Goal: Information Seeking & Learning: Understand process/instructions

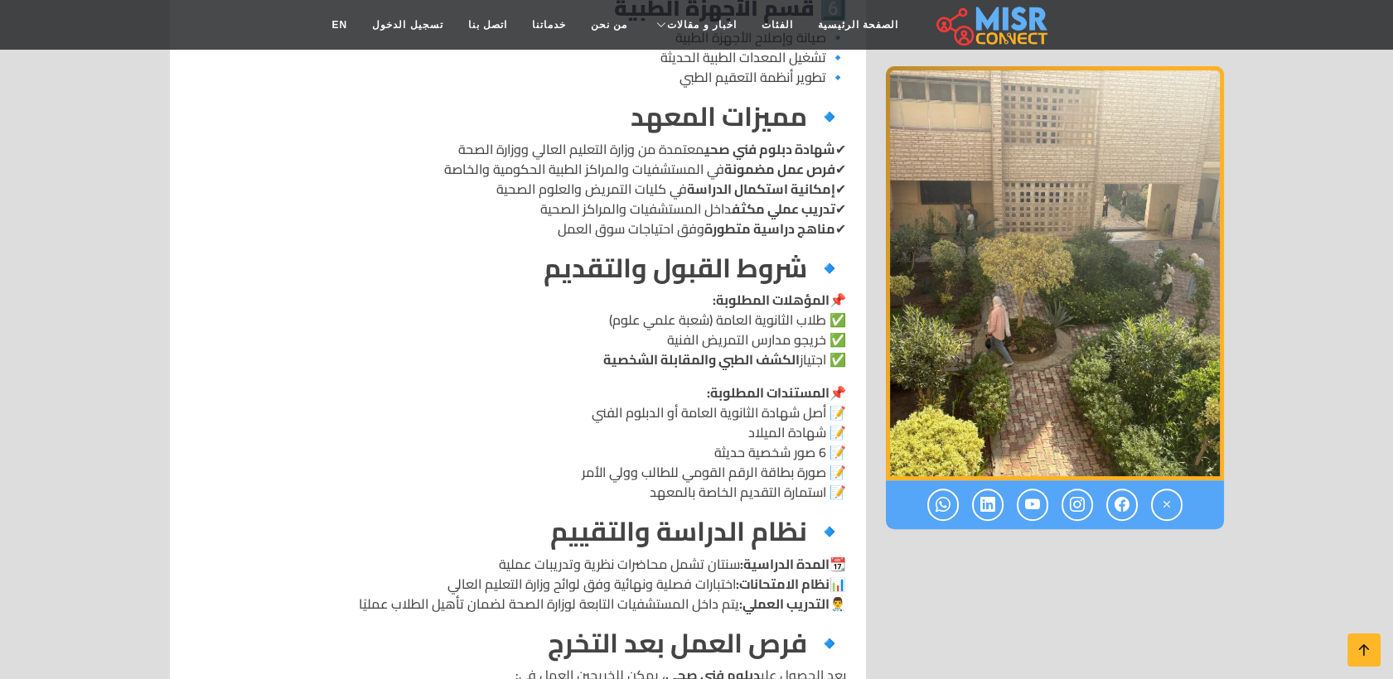
scroll to position [1481, 0]
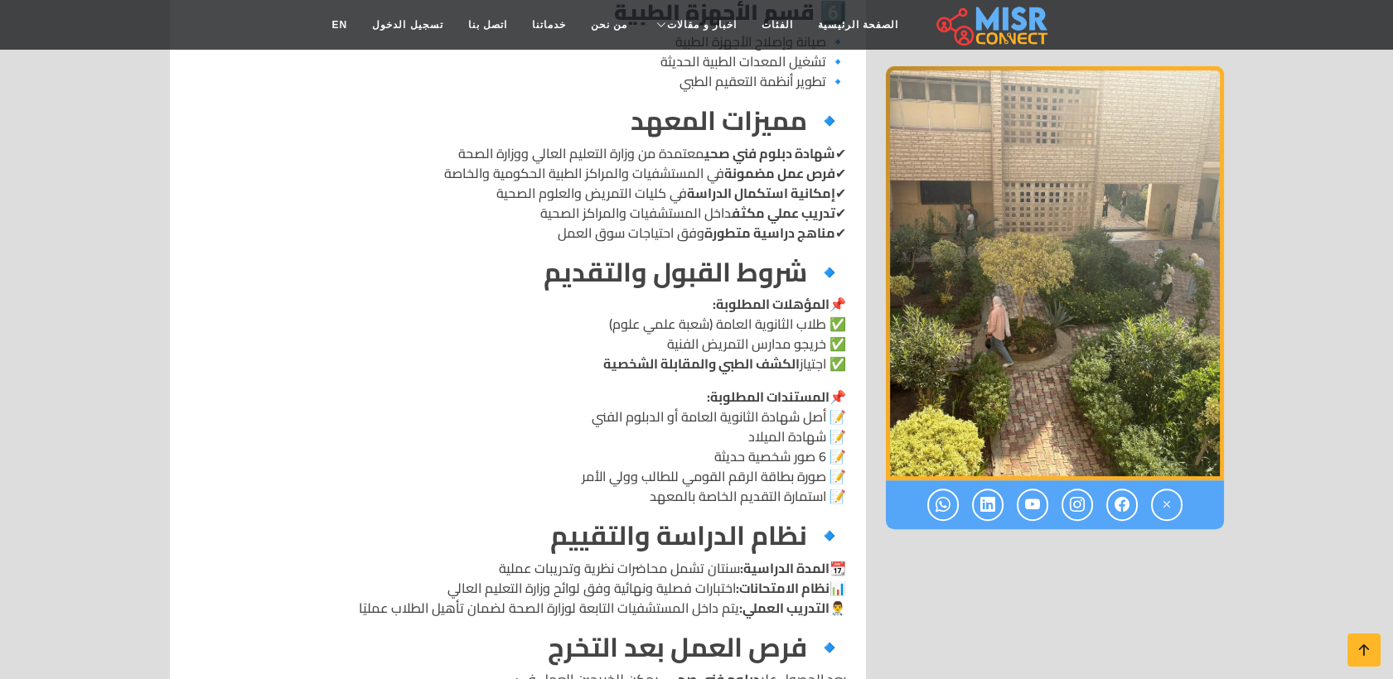
click at [696, 351] on strong "الكشف الطبي والمقابلة الشخصية" at bounding box center [701, 363] width 196 height 25
drag, startPoint x: 696, startPoint y: 344, endPoint x: 650, endPoint y: 361, distance: 49.6
click at [650, 361] on div "المعهد الفني الصحي بالمنصورة 🔹 نبذة عن المعهد المعهد الفني الصحي ب[GEOGRAPHIC_D…" at bounding box center [518, 151] width 656 height 2001
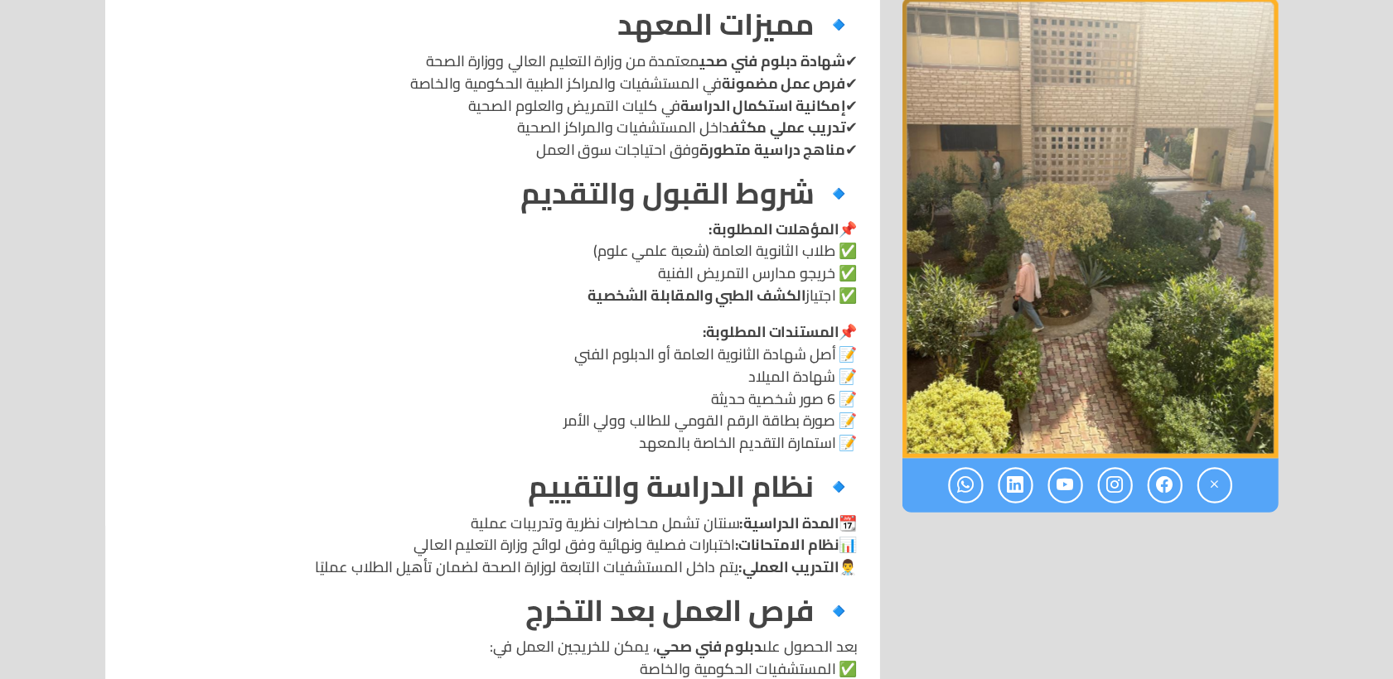
scroll to position [1510, 0]
click at [761, 321] on strong "الكشف الطبي والمقابلة الشخصية" at bounding box center [701, 333] width 196 height 25
click at [757, 325] on strong "الكشف الطبي والمقابلة الشخصية" at bounding box center [701, 333] width 196 height 25
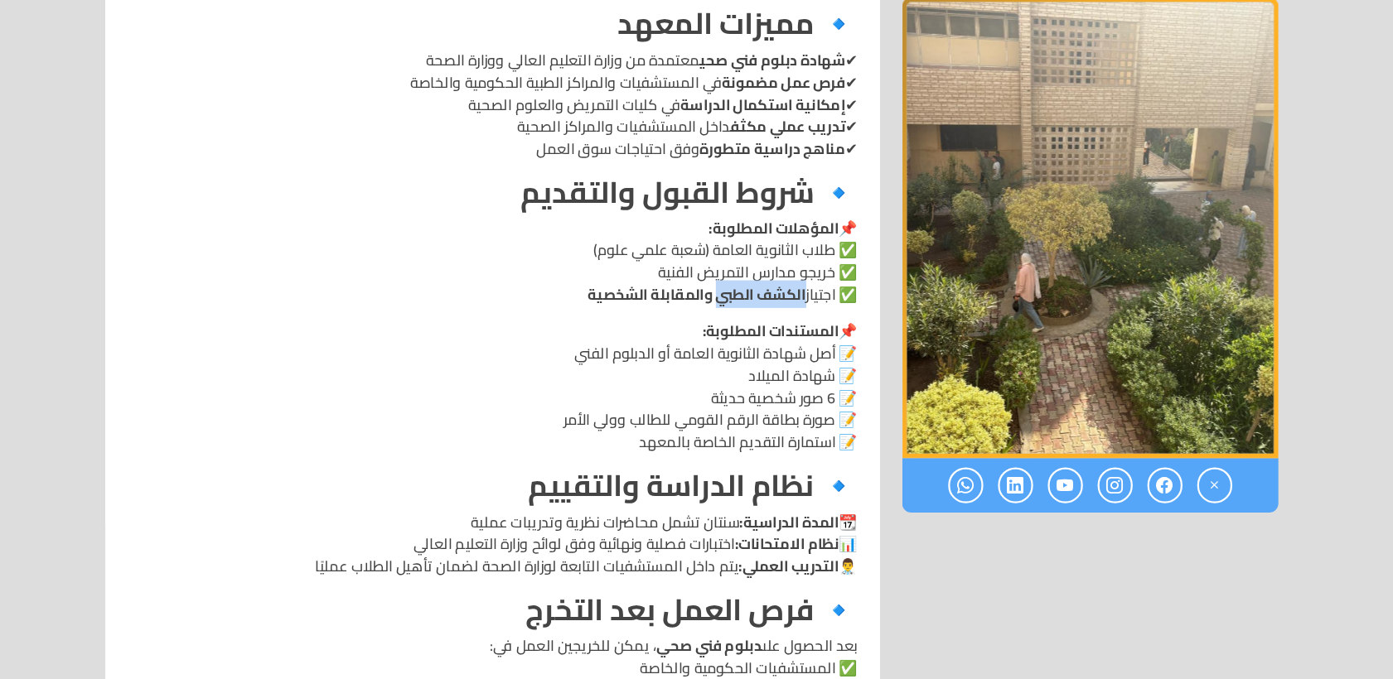
drag, startPoint x: 714, startPoint y: 321, endPoint x: 794, endPoint y: 326, distance: 79.7
click at [794, 326] on div "المعهد الفني الصحي بالمنصورة 🔹 نبذة عن المعهد المعهد الفني الصحي ب[GEOGRAPHIC_D…" at bounding box center [518, 120] width 656 height 2001
click at [639, 374] on p "📌 المستندات المطلوبة: 📝 أصل شهادة الثانوية العامة أو الدبلوم الفني 📝 شهادة المي…" at bounding box center [518, 415] width 656 height 119
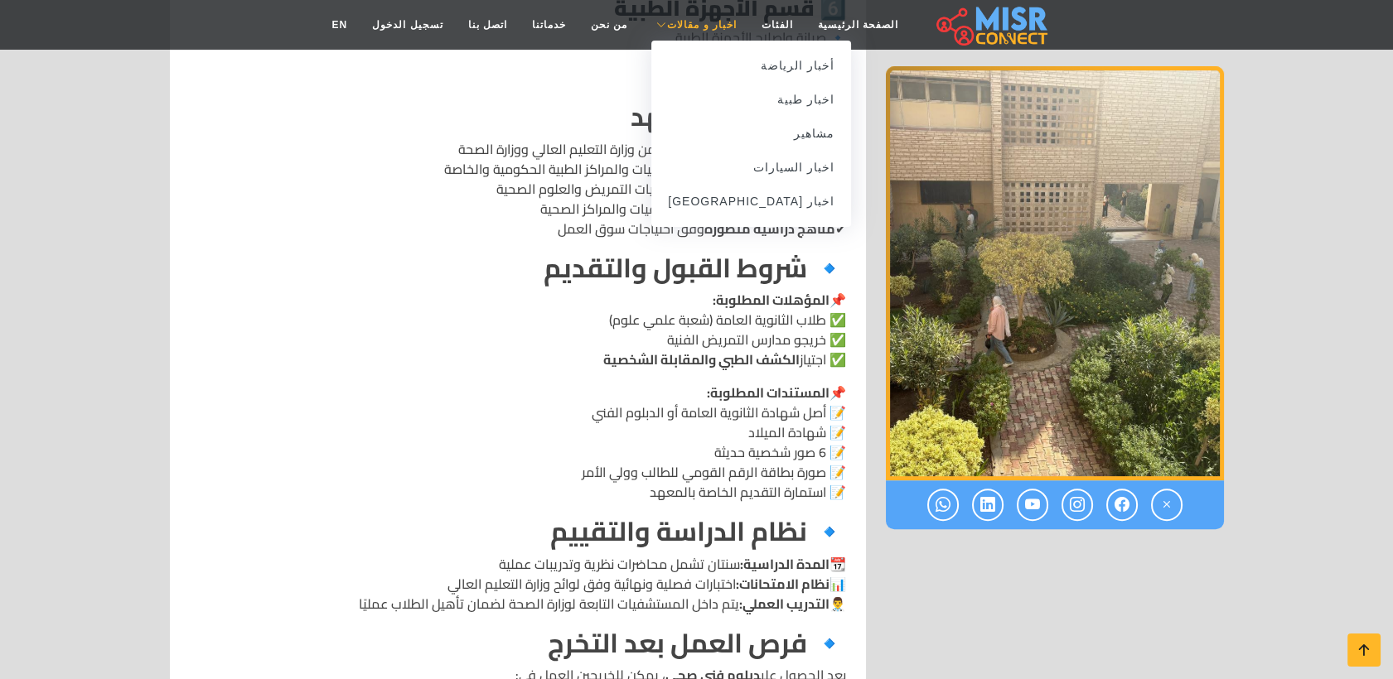
scroll to position [1320, 0]
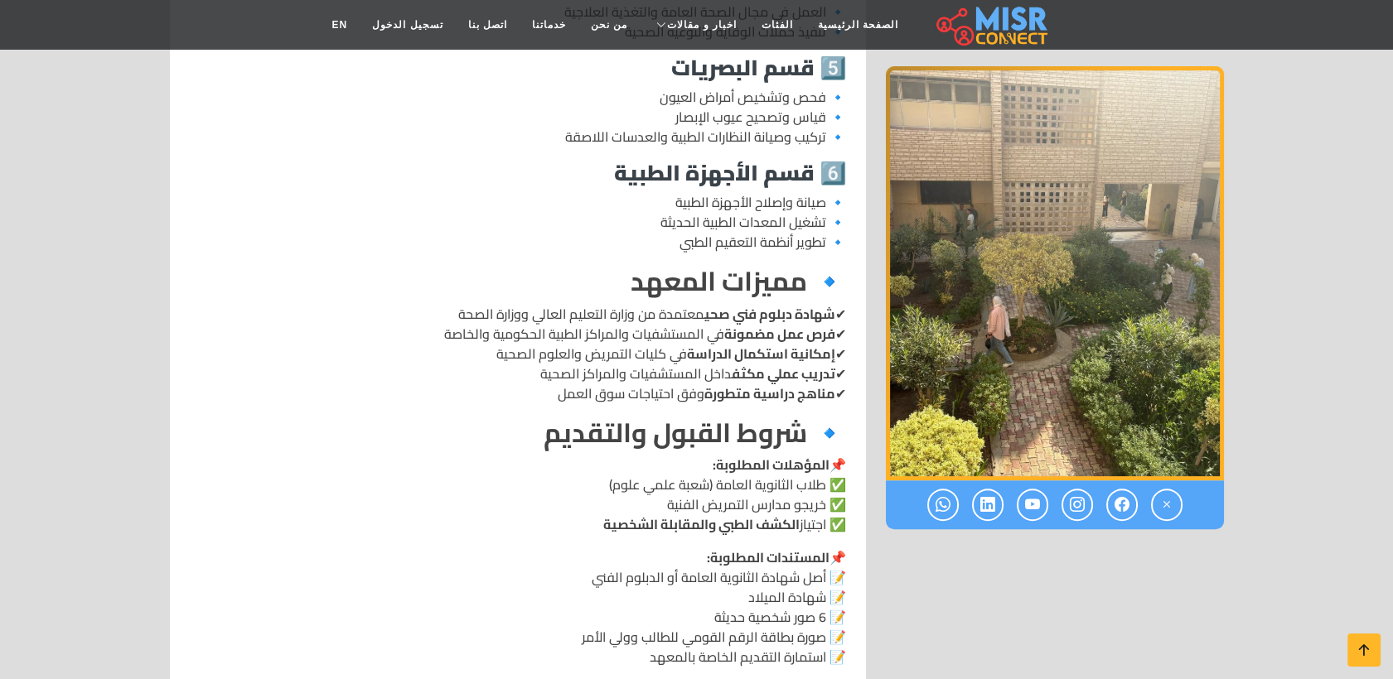
click at [839, 414] on strong "🔹 شروط القبول والتقديم" at bounding box center [694, 433] width 302 height 50
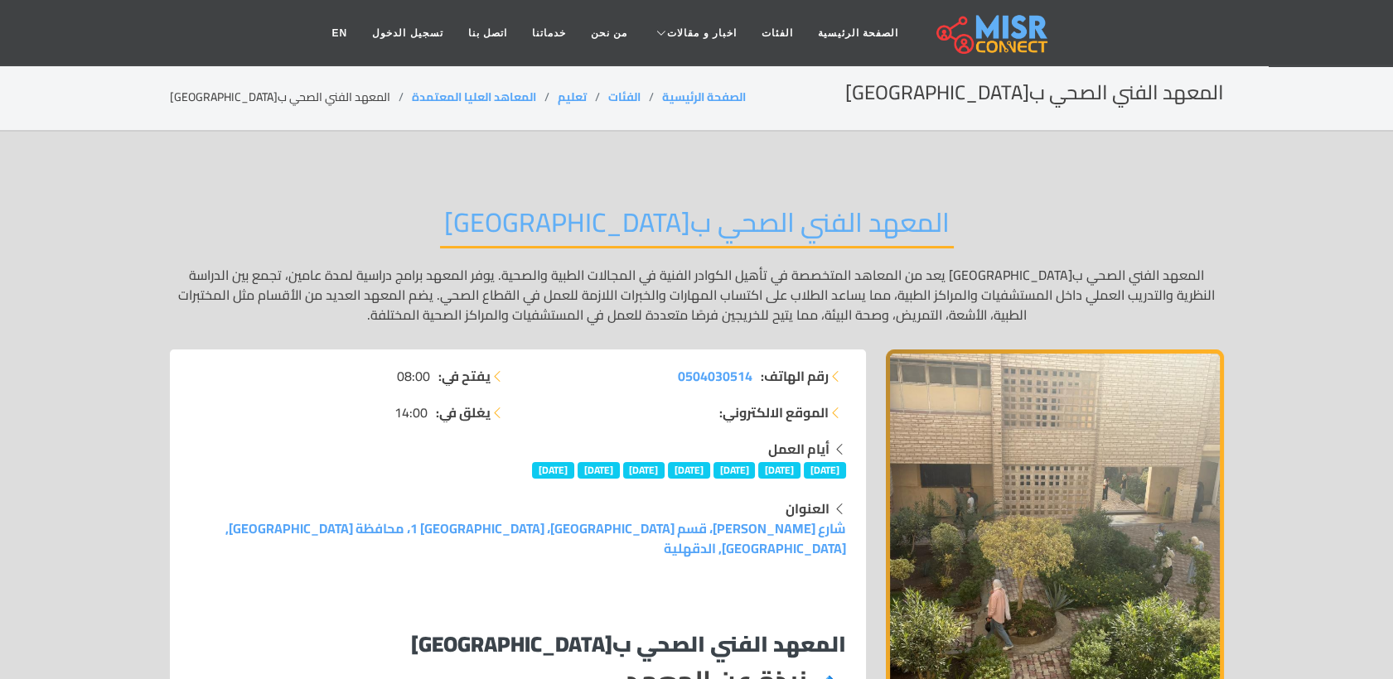
scroll to position [0, 0]
